Goal: Navigation & Orientation: Understand site structure

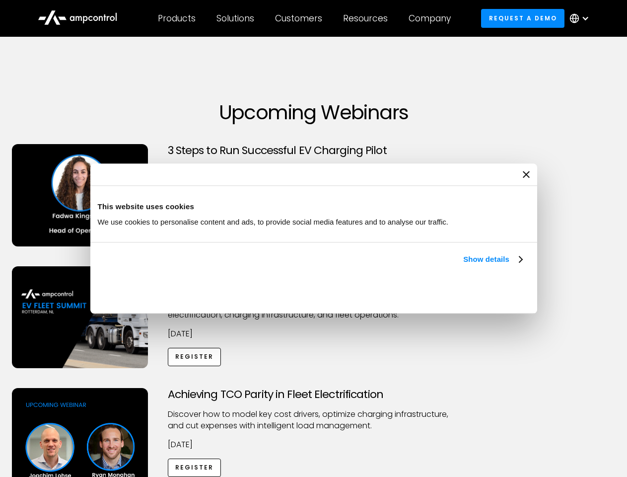
click at [463, 265] on link "Show details" at bounding box center [492, 259] width 59 height 12
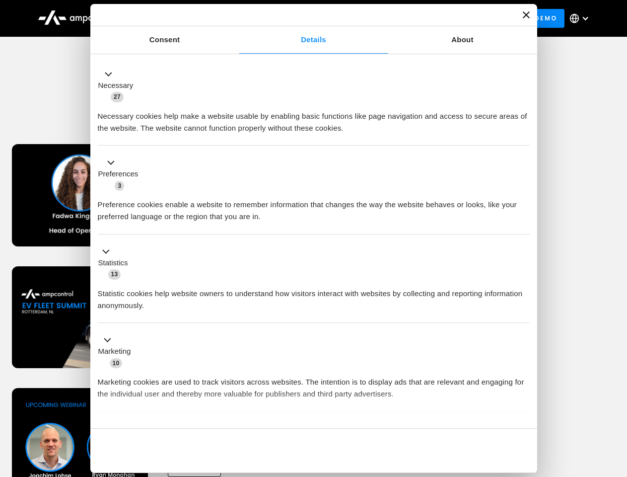
click at [523, 134] on div "Necessary cookies help make a website usable by enabling basic functions like p…" at bounding box center [314, 118] width 432 height 31
click at [616, 400] on div "Achieving TCO Parity in Fleet Electrification Discover how to model key cost dr…" at bounding box center [313, 466] width 623 height 156
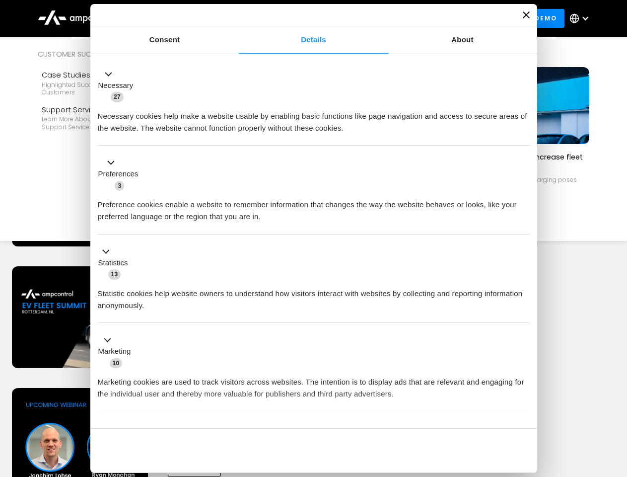
click at [305, 18] on div "Customers" at bounding box center [298, 18] width 47 height 11
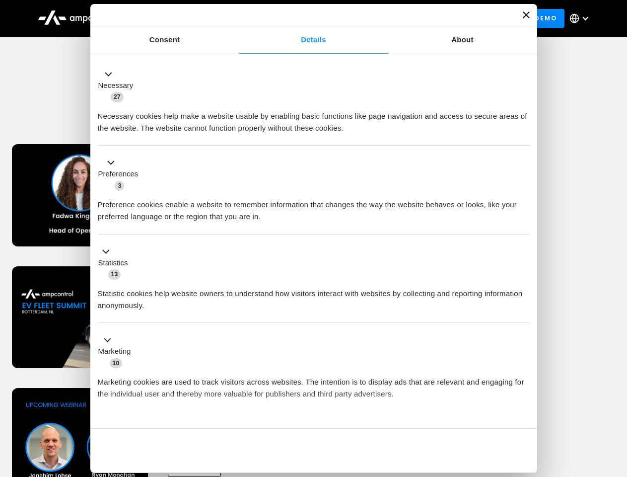
click at [176, 18] on div "Products" at bounding box center [177, 18] width 38 height 11
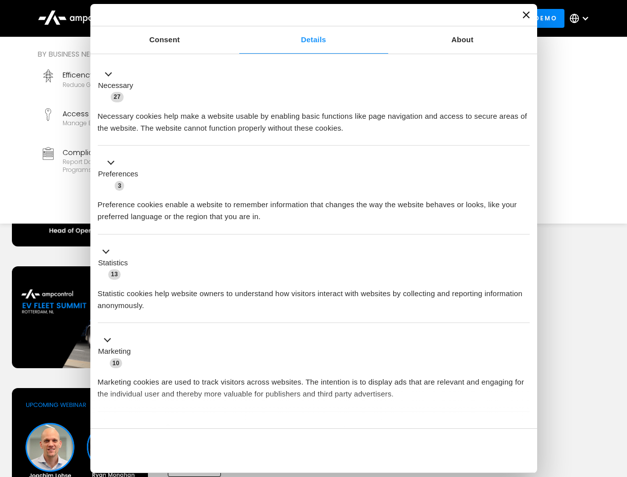
click at [236, 18] on div "Solutions" at bounding box center [235, 18] width 38 height 11
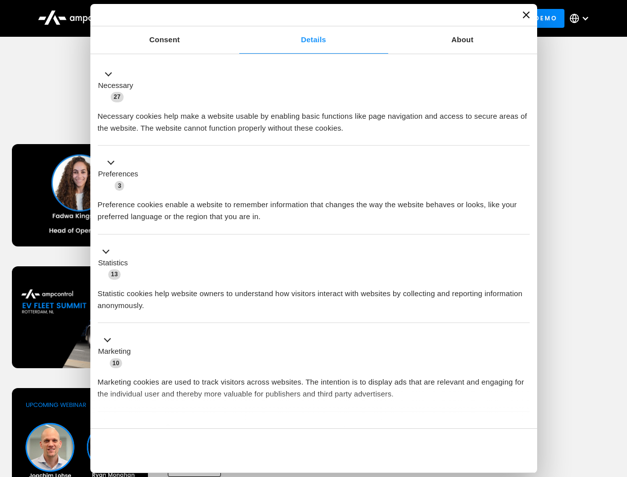
click at [300, 18] on div "Customers" at bounding box center [298, 18] width 47 height 11
click at [367, 18] on div "Resources" at bounding box center [365, 18] width 45 height 11
click at [433, 18] on div "Company" at bounding box center [429, 18] width 42 height 11
click at [582, 18] on div at bounding box center [585, 18] width 8 height 8
